Goal: Information Seeking & Learning: Find contact information

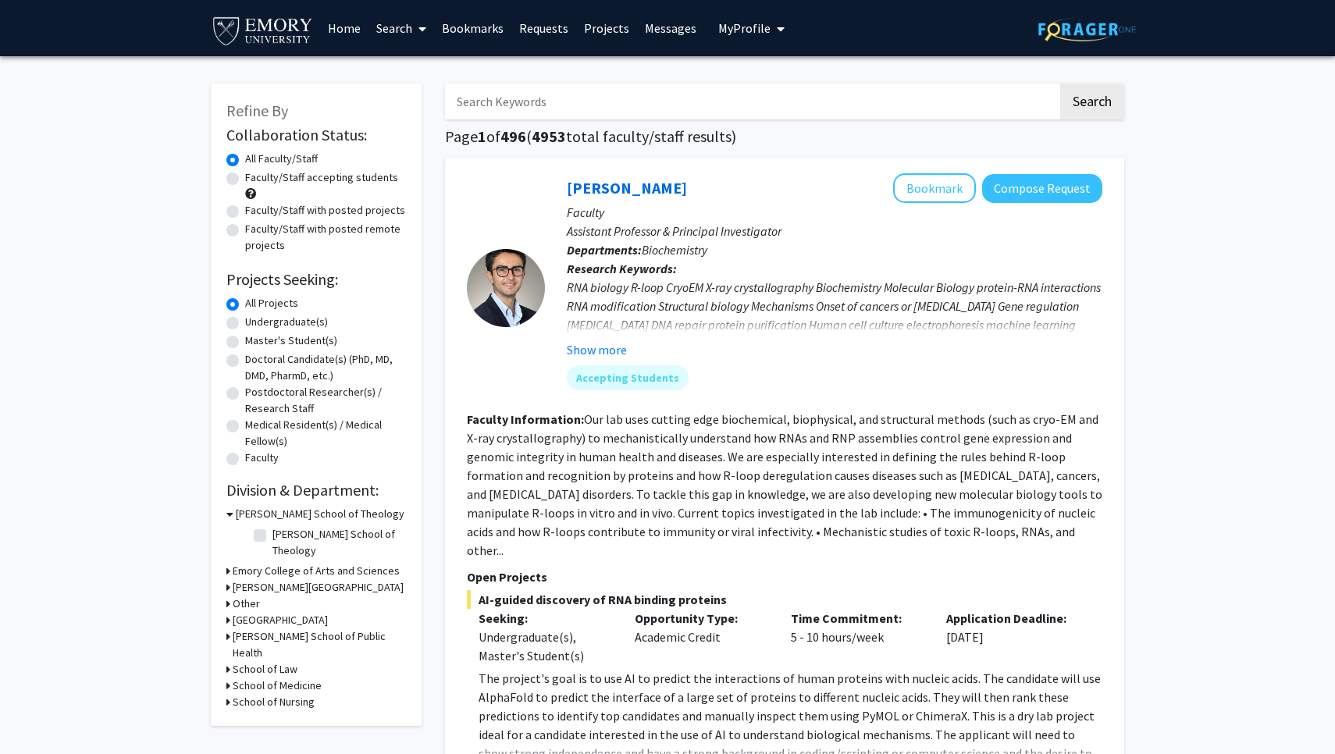
click at [245, 324] on label "Undergraduate(s)" at bounding box center [286, 322] width 83 height 16
click at [245, 324] on input "Undergraduate(s)" at bounding box center [250, 319] width 10 height 10
radio input "true"
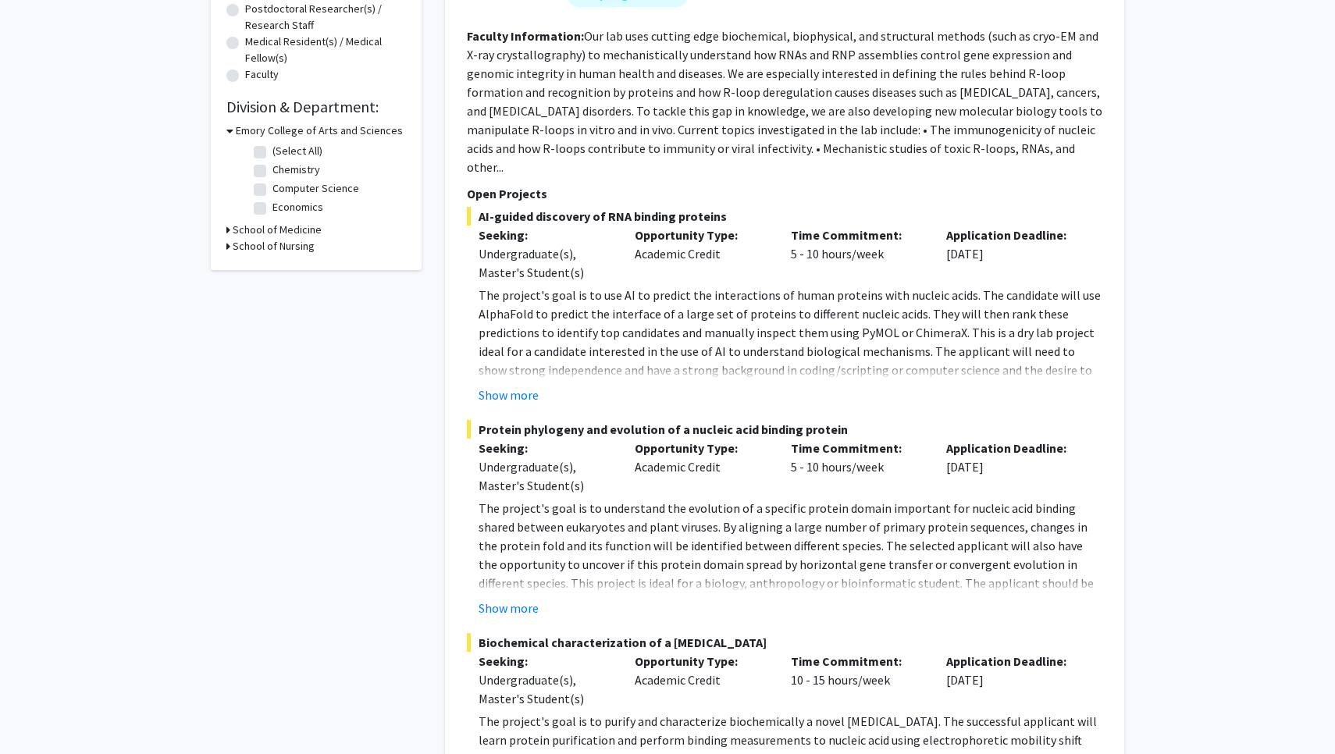
scroll to position [384, 0]
click at [511, 598] on button "Show more" at bounding box center [509, 607] width 60 height 19
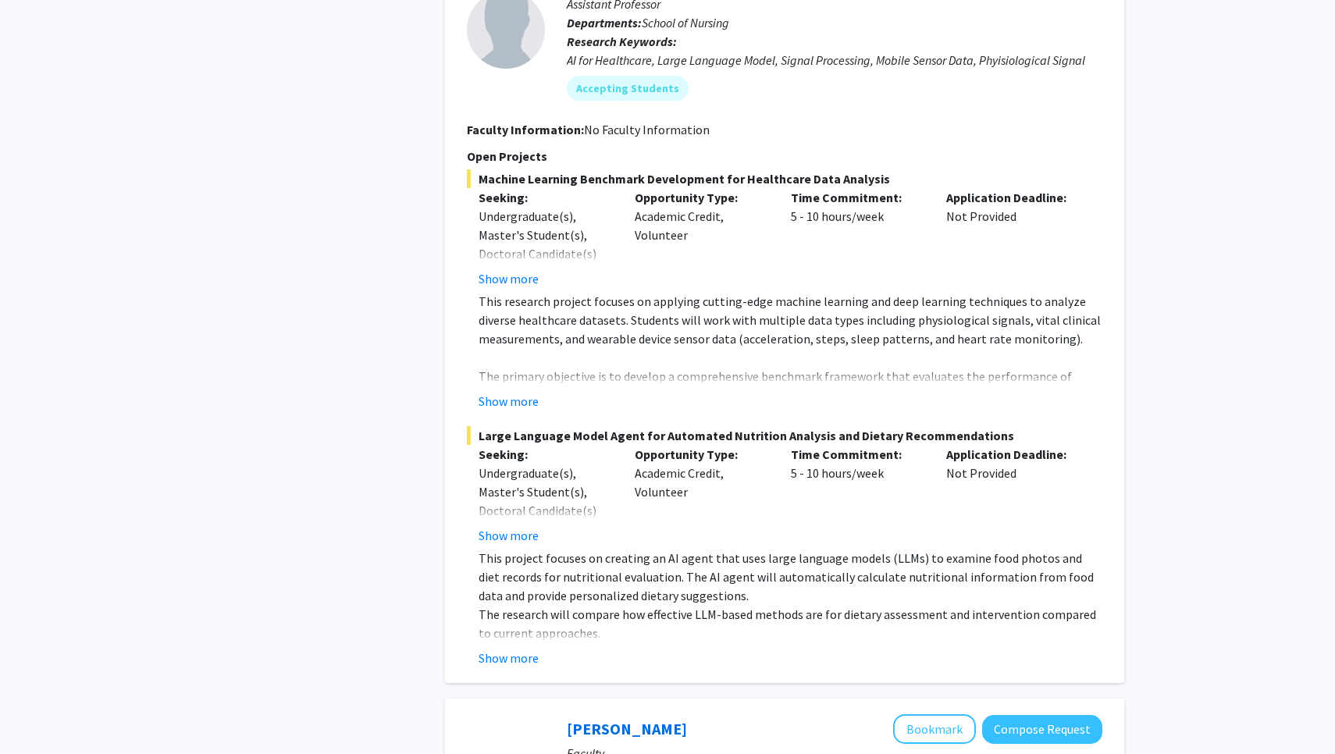
scroll to position [1335, 0]
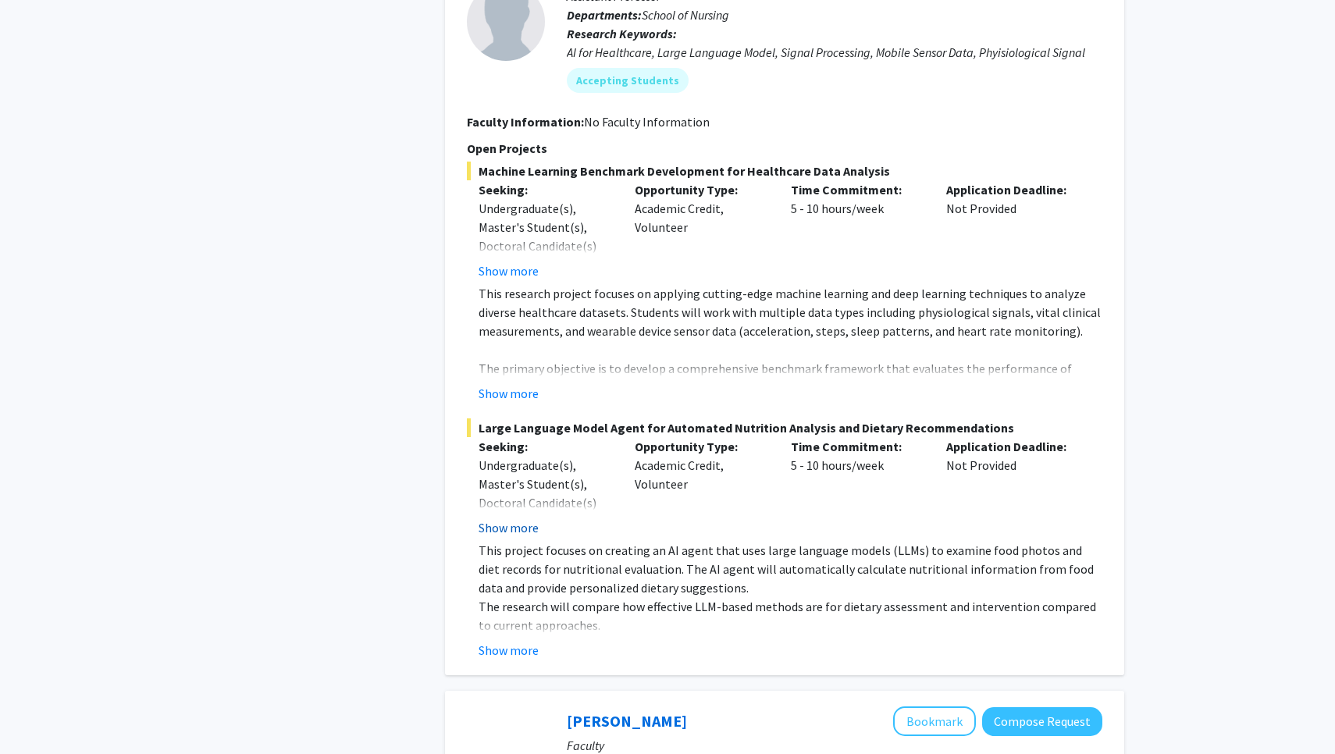
click at [494, 518] on button "Show more" at bounding box center [509, 527] width 60 height 19
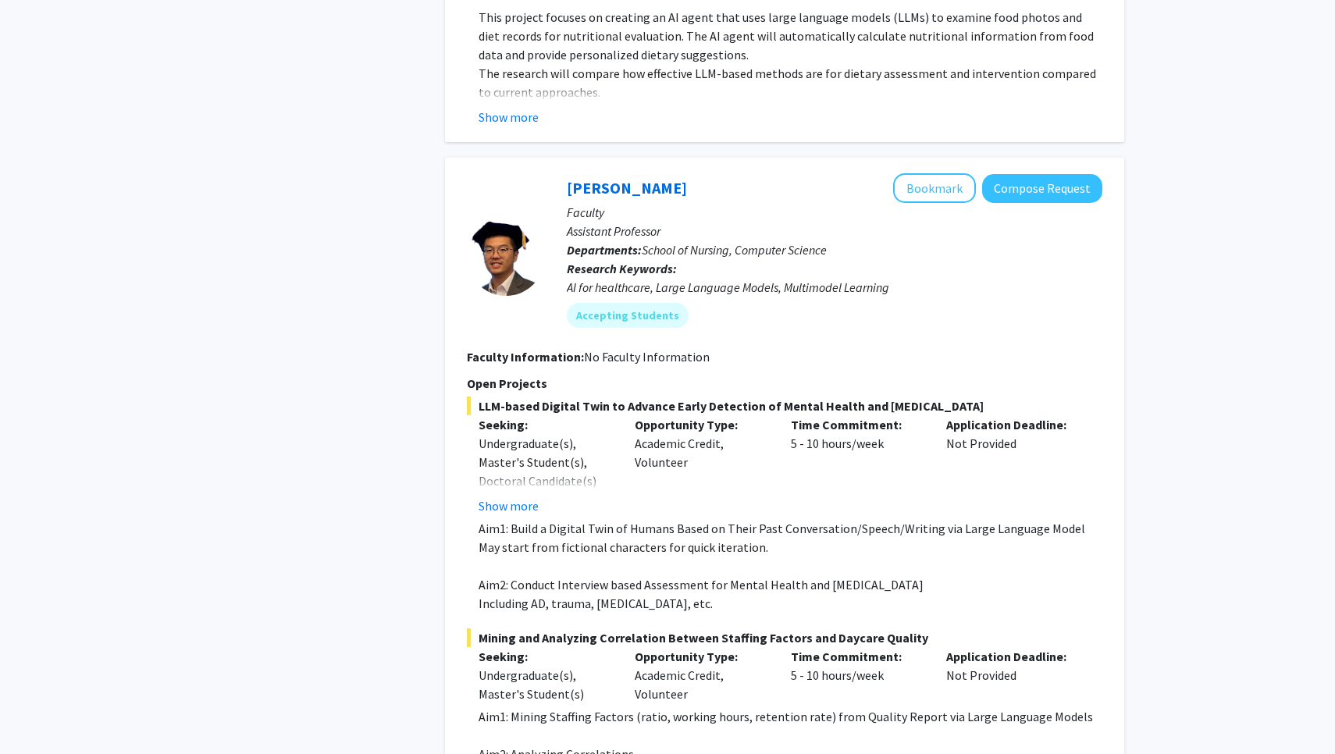
scroll to position [1907, 0]
click at [508, 496] on button "Show more" at bounding box center [509, 505] width 60 height 19
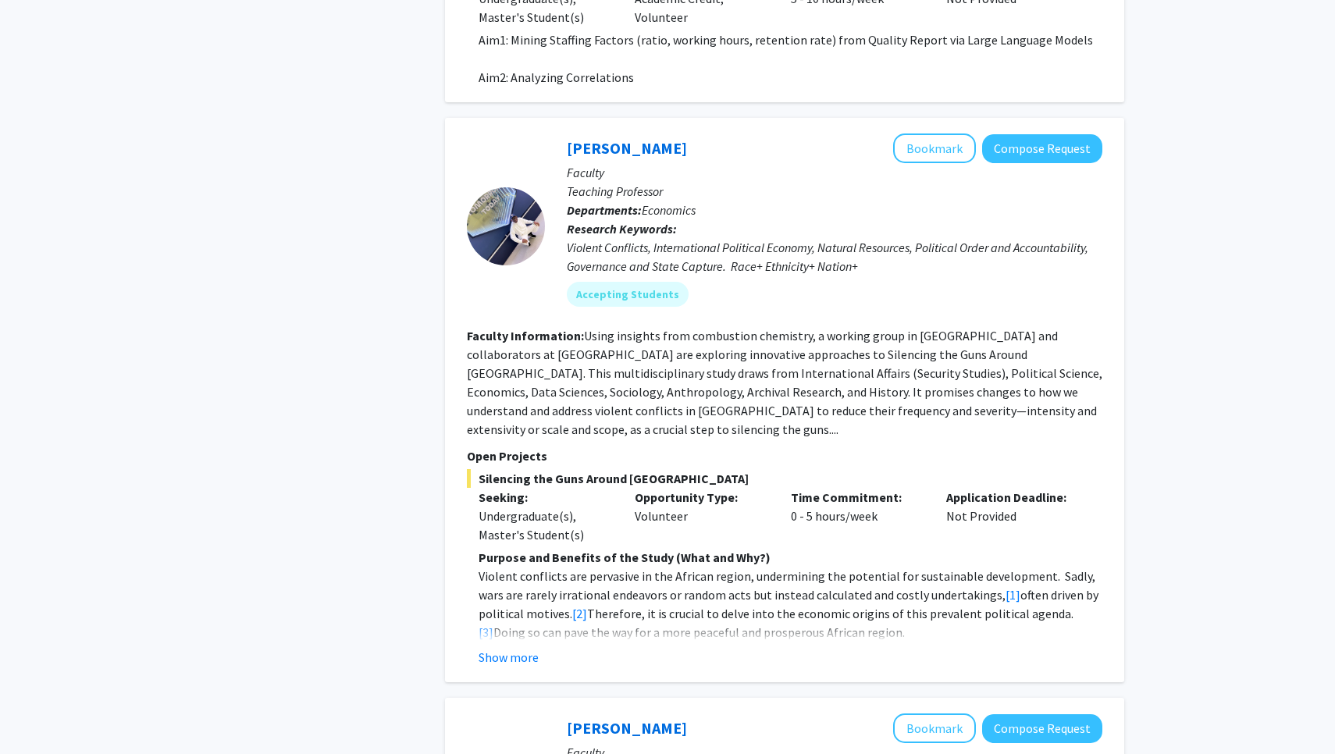
scroll to position [2623, 0]
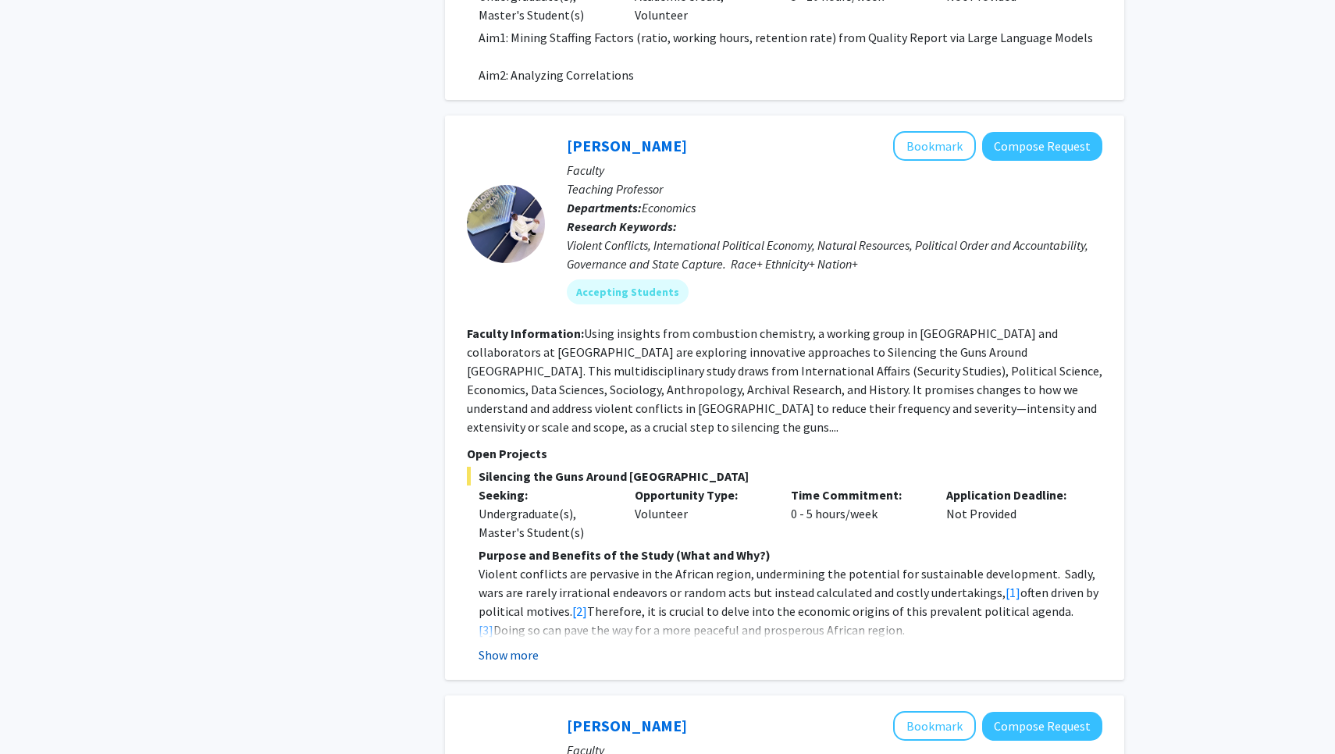
click at [515, 646] on button "Show more" at bounding box center [509, 655] width 60 height 19
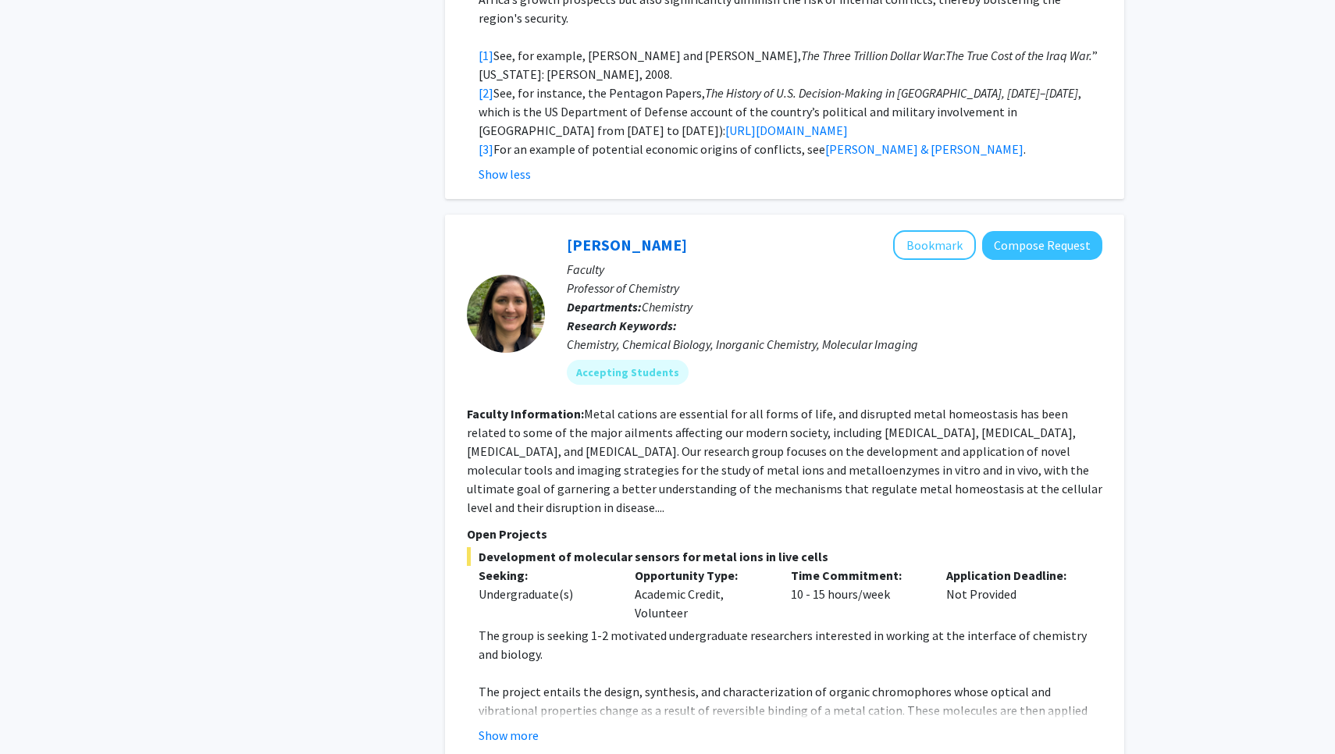
scroll to position [3667, 0]
click at [490, 725] on button "Show more" at bounding box center [509, 734] width 60 height 19
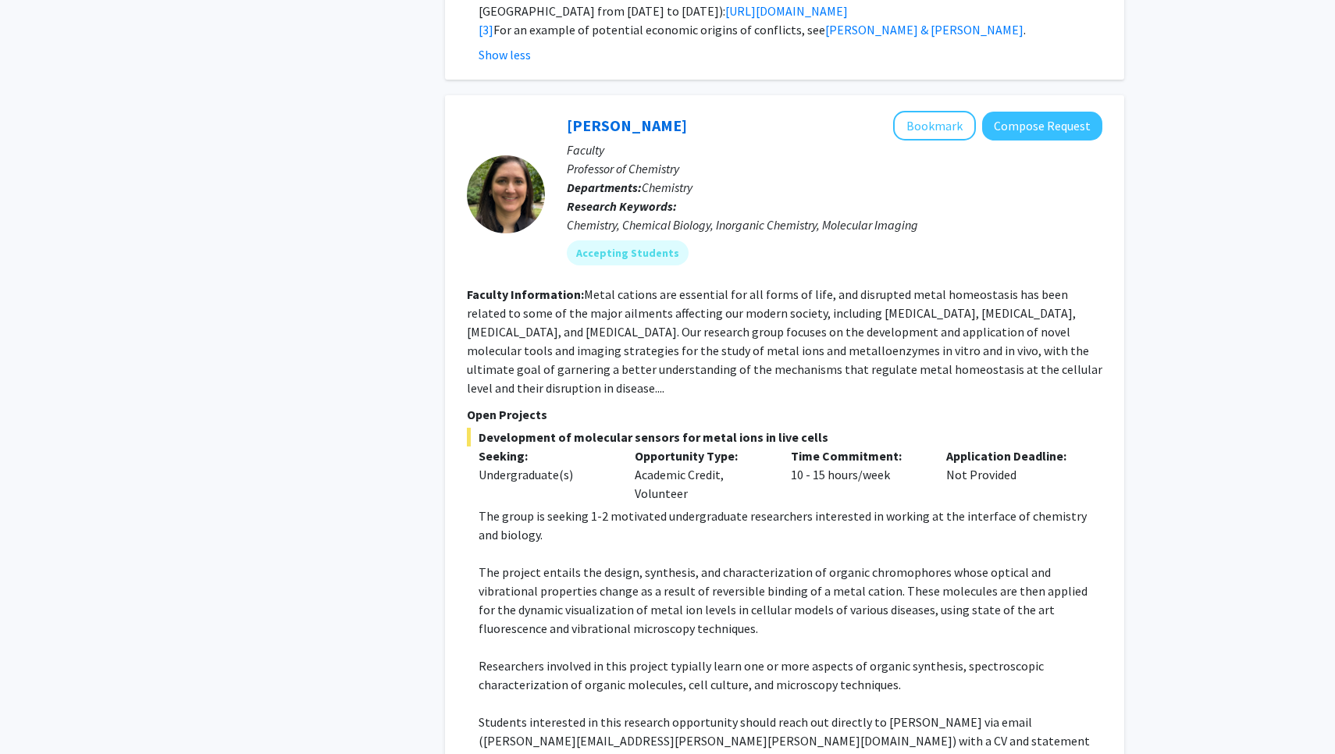
scroll to position [3773, 0]
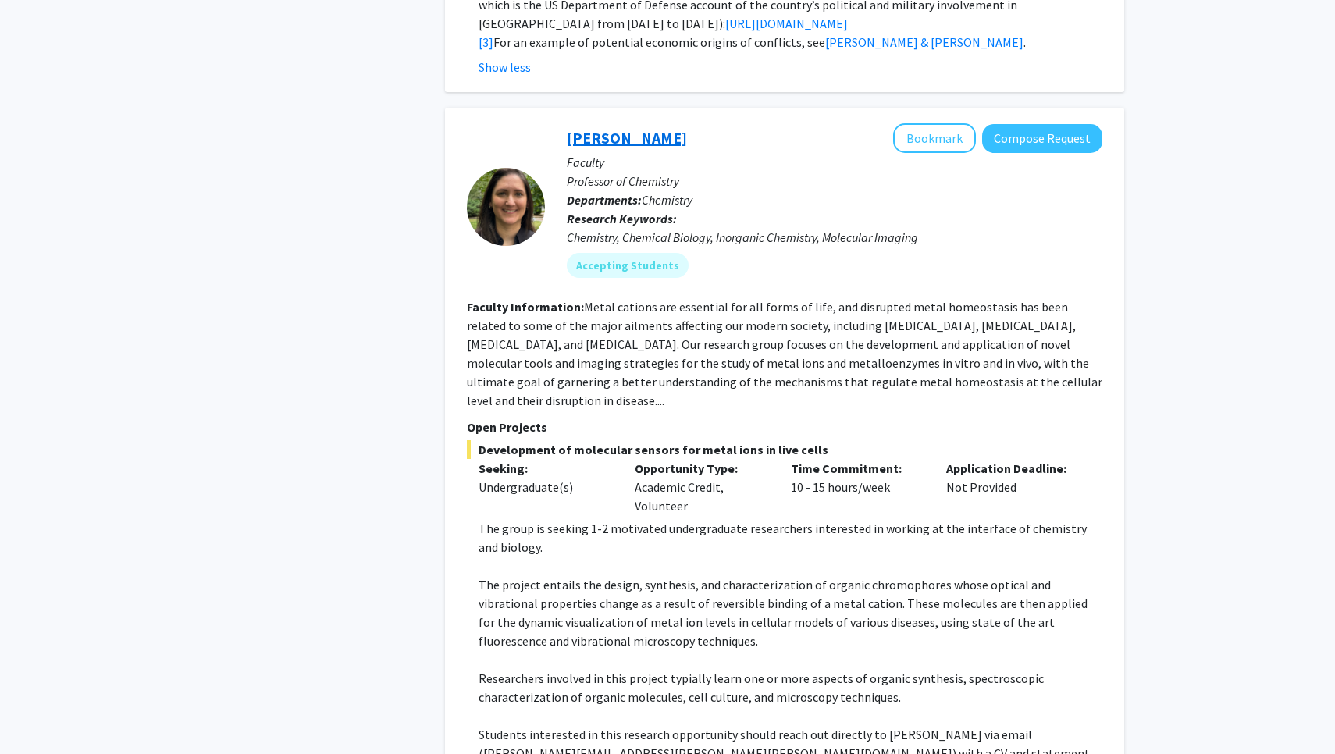
click at [615, 128] on link "[PERSON_NAME]" at bounding box center [627, 138] width 120 height 20
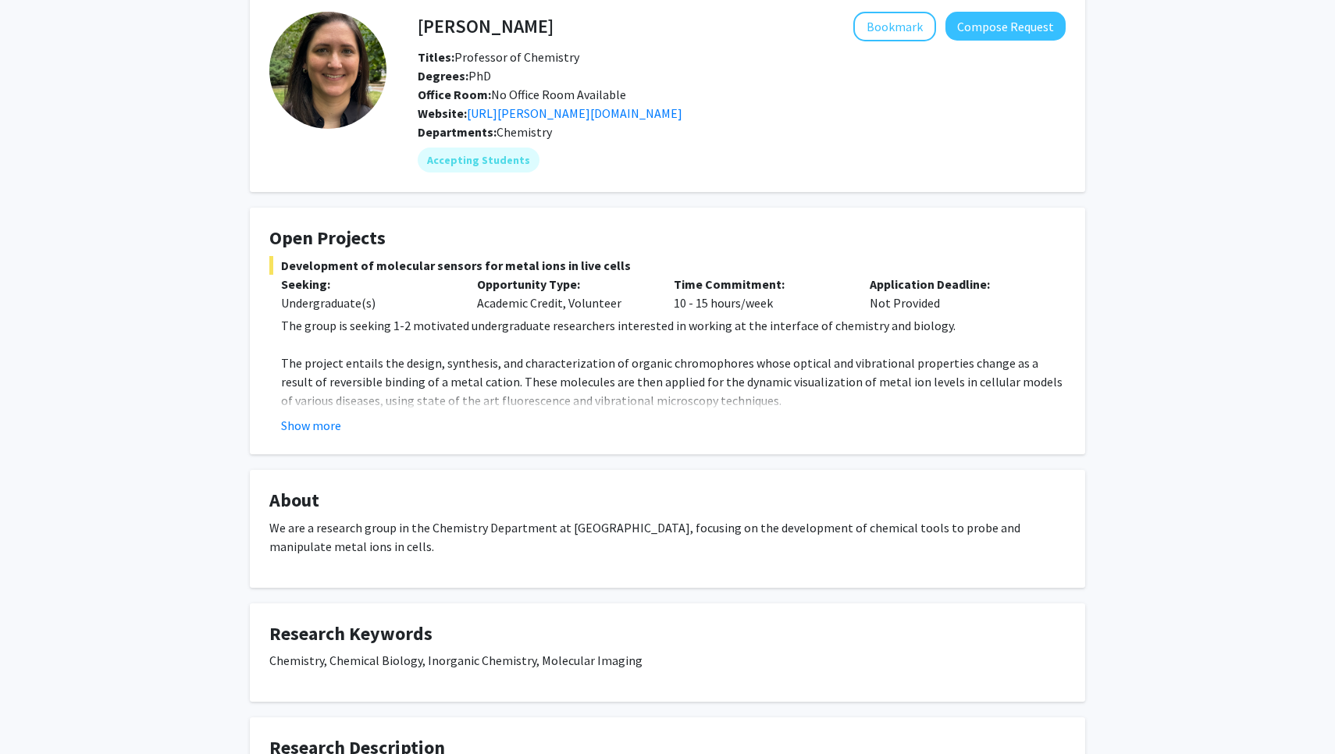
scroll to position [80, 0]
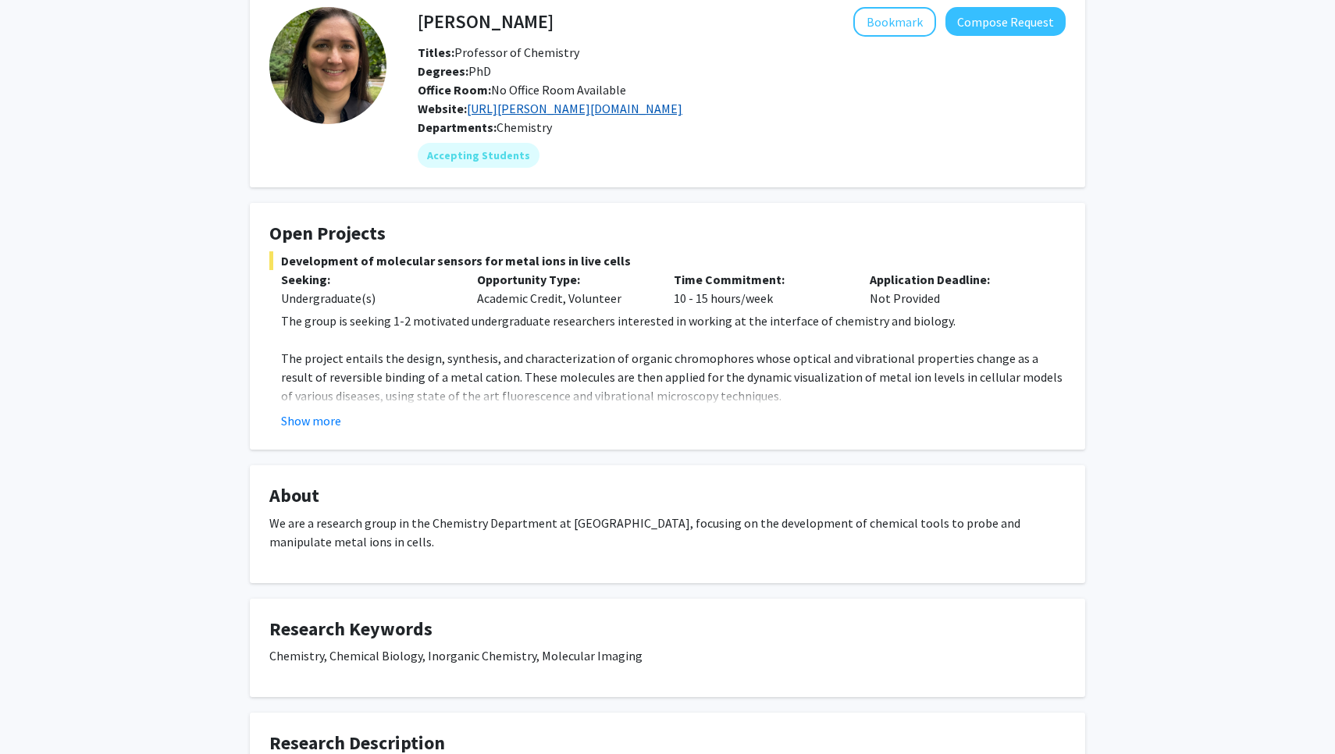
click at [552, 112] on link "[URL][PERSON_NAME][DOMAIN_NAME]" at bounding box center [575, 109] width 216 height 16
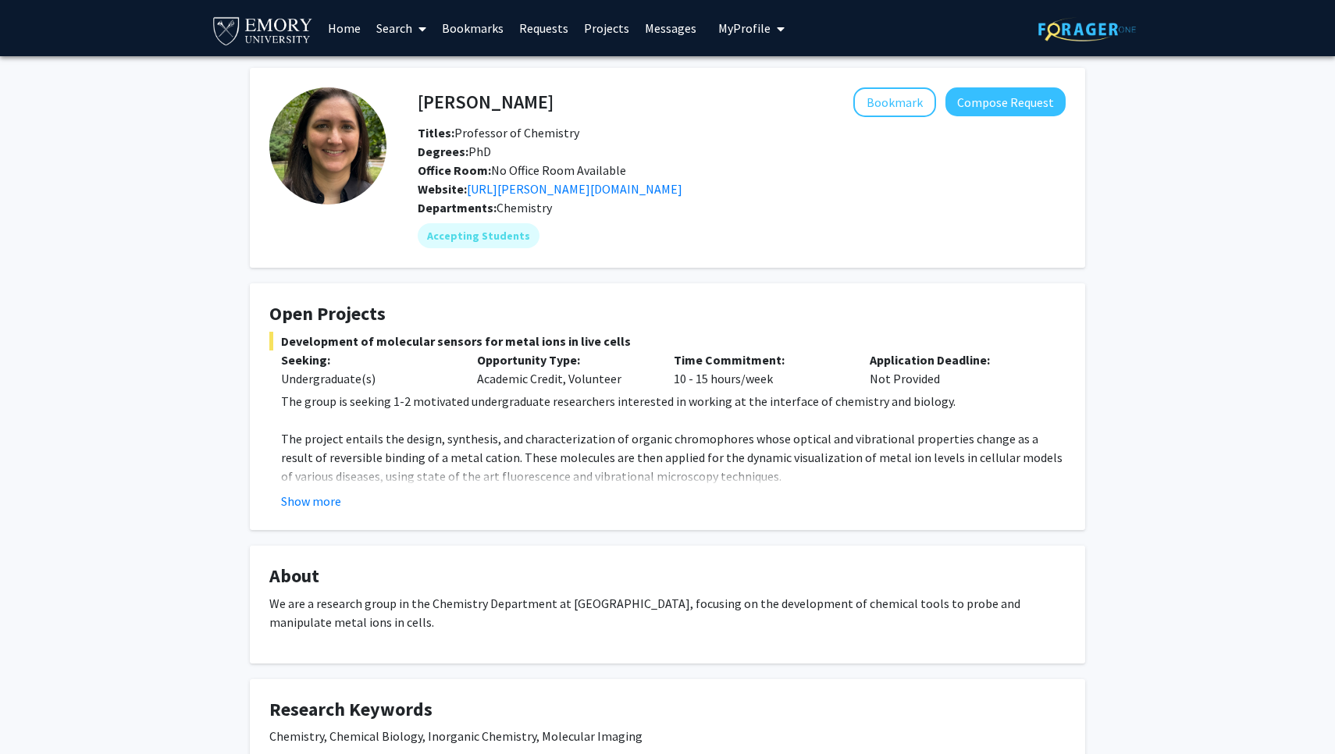
scroll to position [0, 0]
click at [324, 499] on button "Show more" at bounding box center [311, 501] width 60 height 19
